Goal: Navigation & Orientation: Find specific page/section

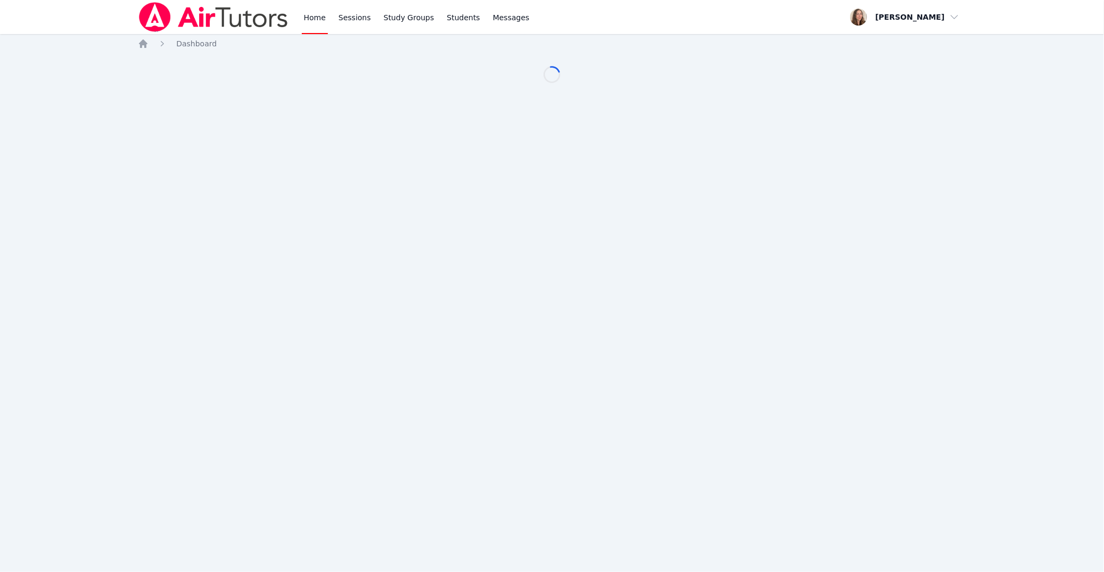
click at [314, 19] on link "Home" at bounding box center [315, 17] width 26 height 34
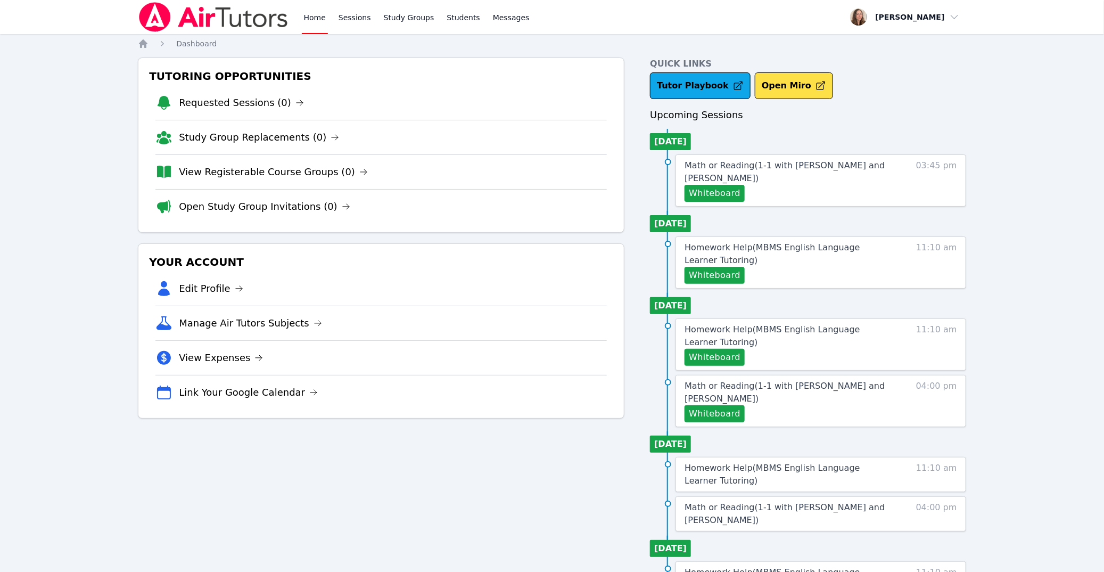
click at [314, 19] on link "Home" at bounding box center [315, 17] width 26 height 34
